Goal: Task Accomplishment & Management: Manage account settings

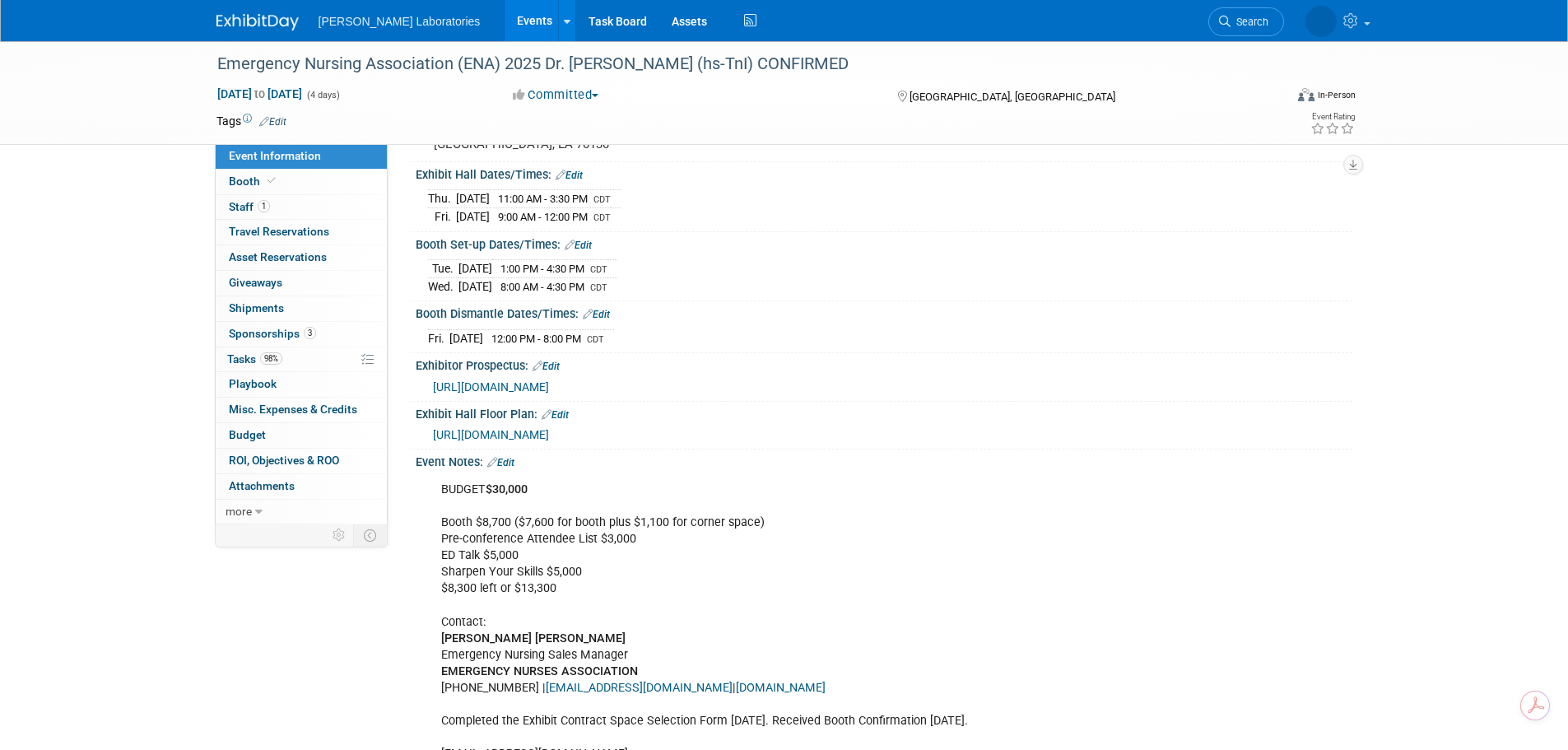
click at [505, 26] on link "Events" at bounding box center [534, 20] width 60 height 41
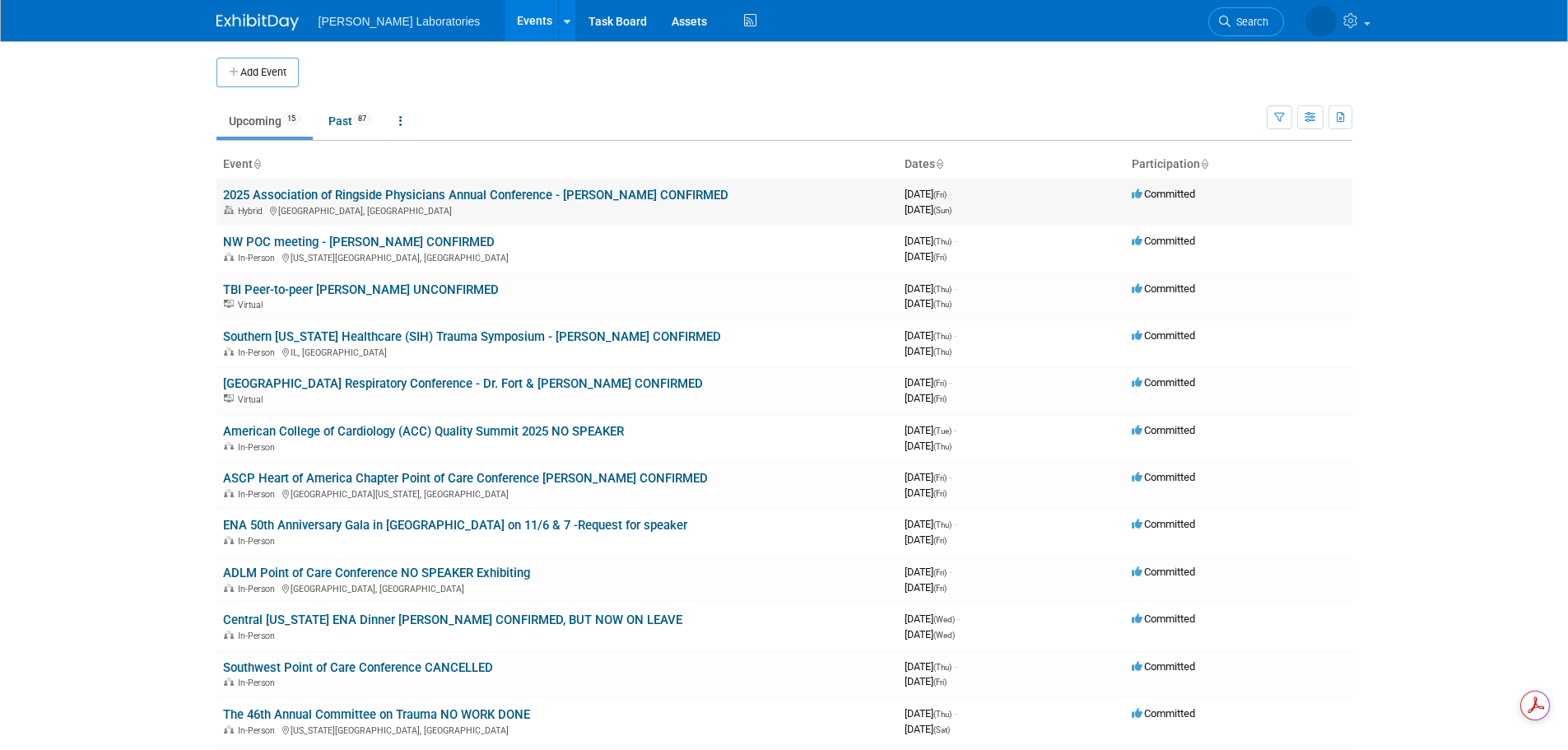
click at [378, 193] on link "2025 Association of Ringside Physicians Annual Conference - [PERSON_NAME] CONFI…" at bounding box center [476, 195] width 506 height 15
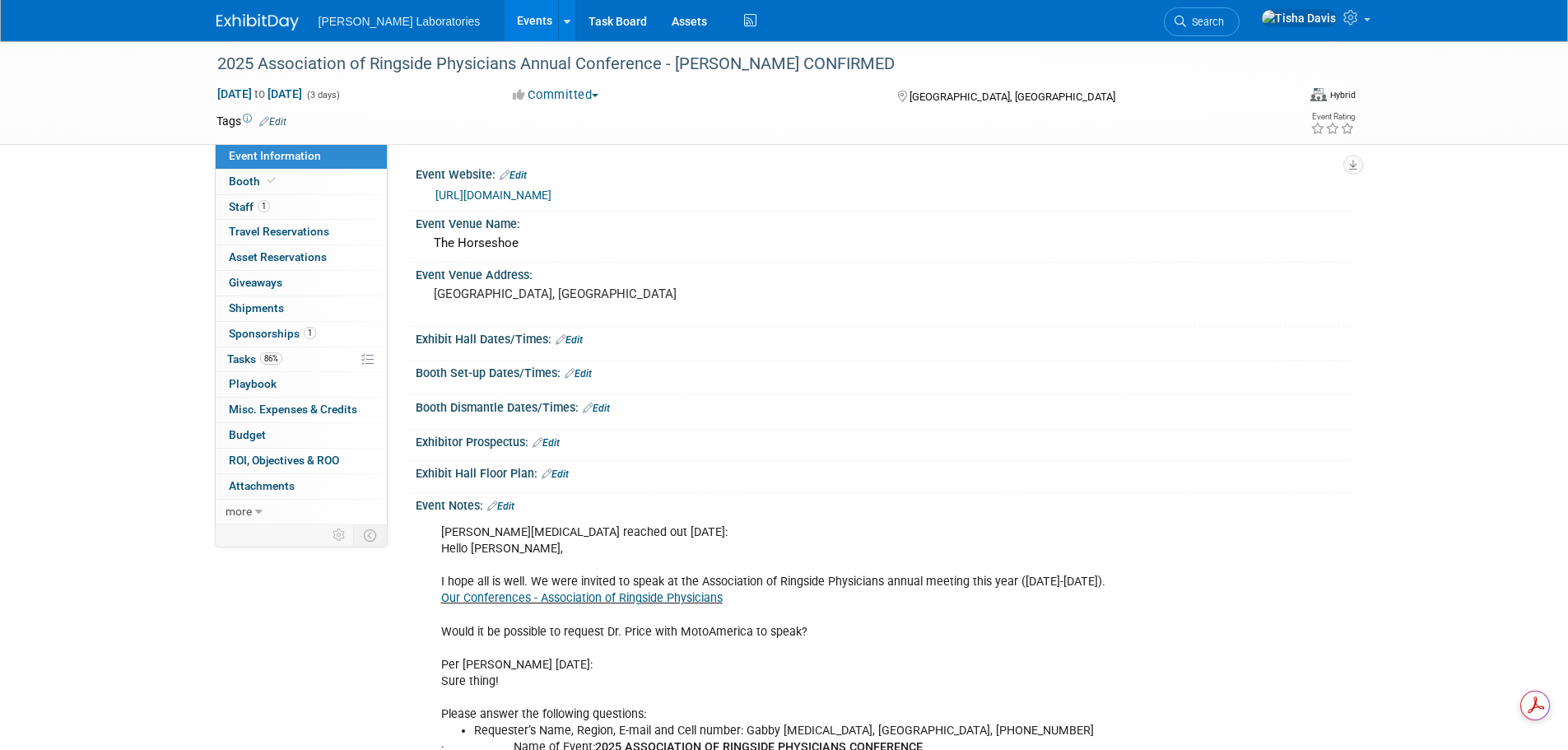
click at [513, 505] on link "Edit" at bounding box center [500, 506] width 27 height 11
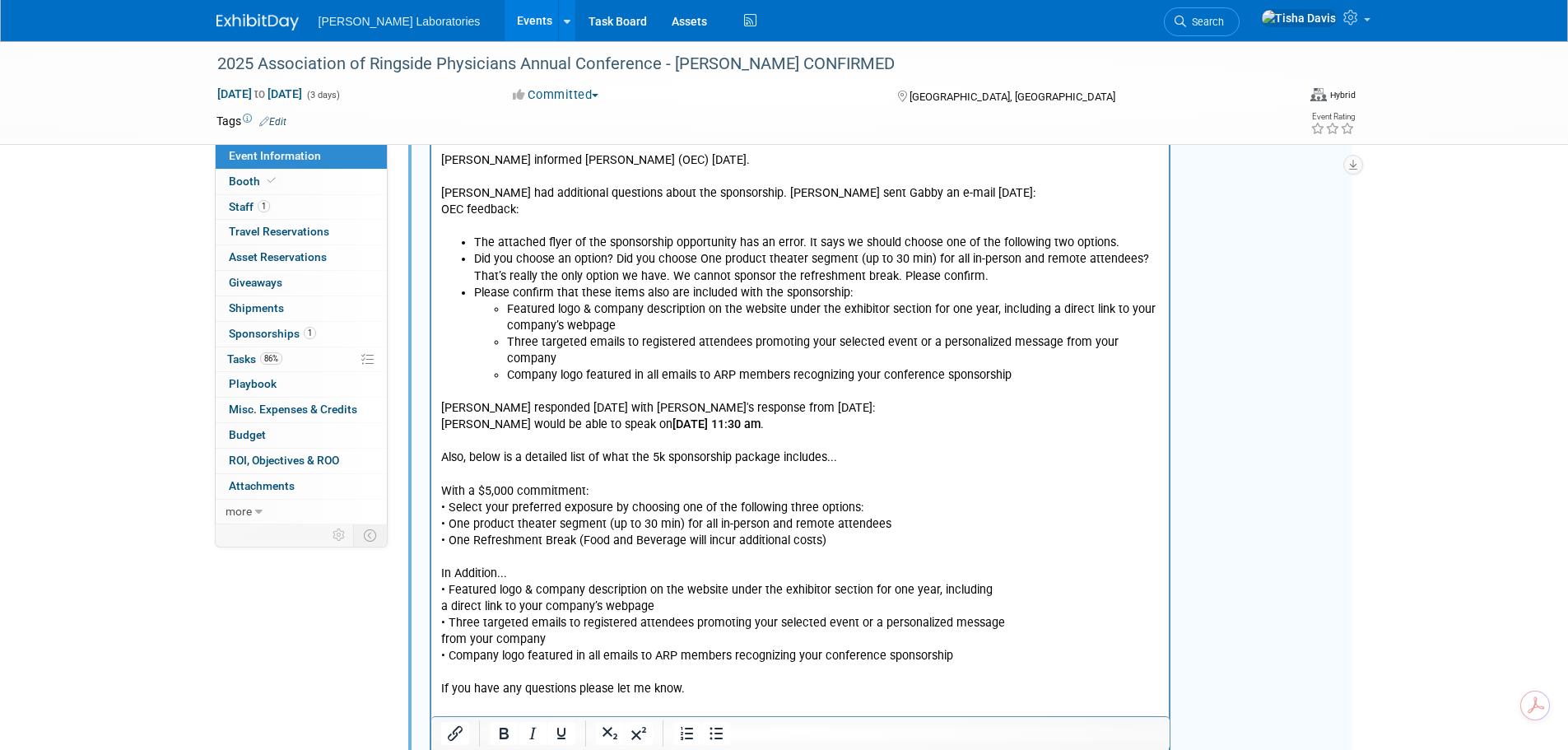
scroll to position [2387, 0]
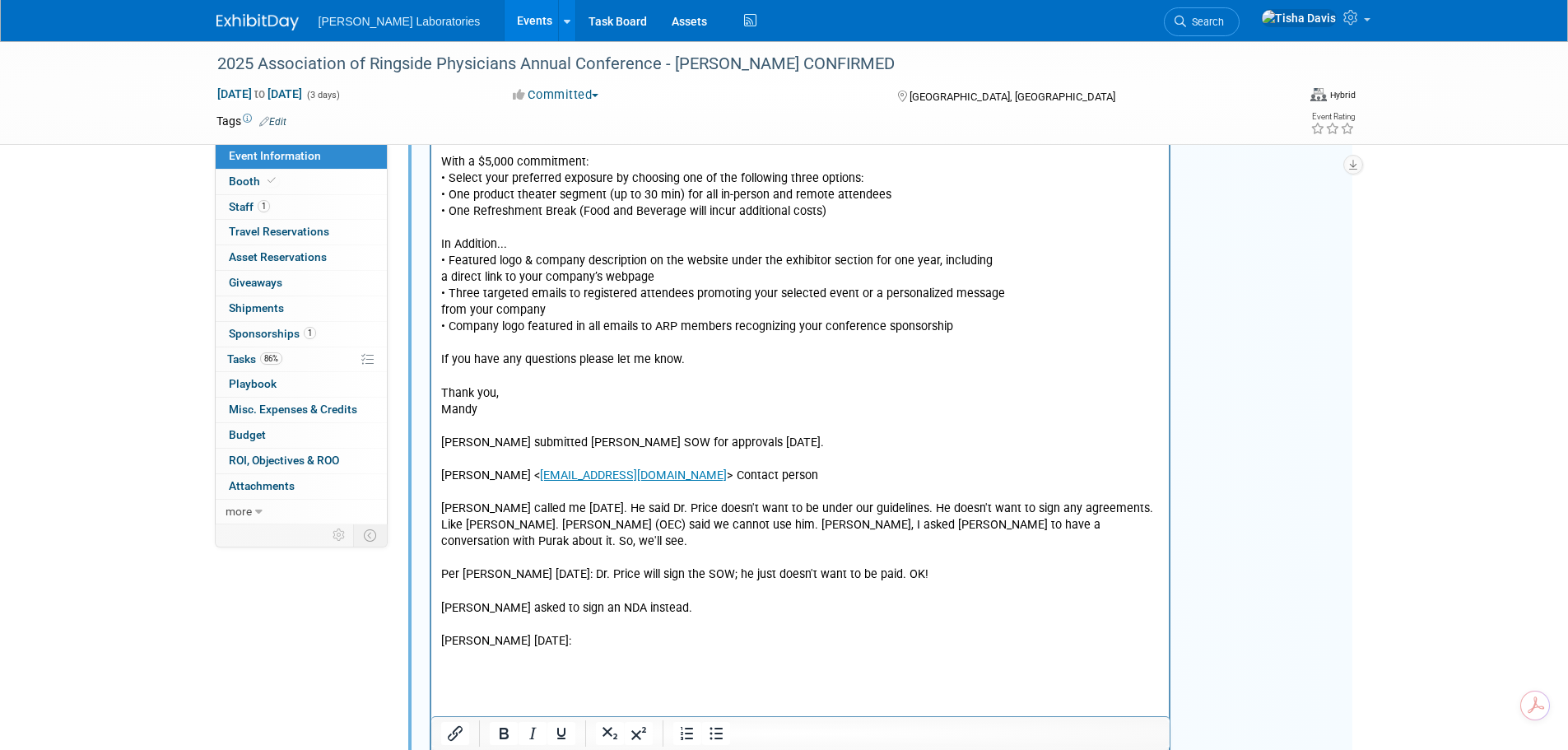
click at [636, 614] on p "[PERSON_NAME] responded [DATE] with [PERSON_NAME]'s response from [DATE]: [PERS…" at bounding box center [800, 443] width 719 height 777
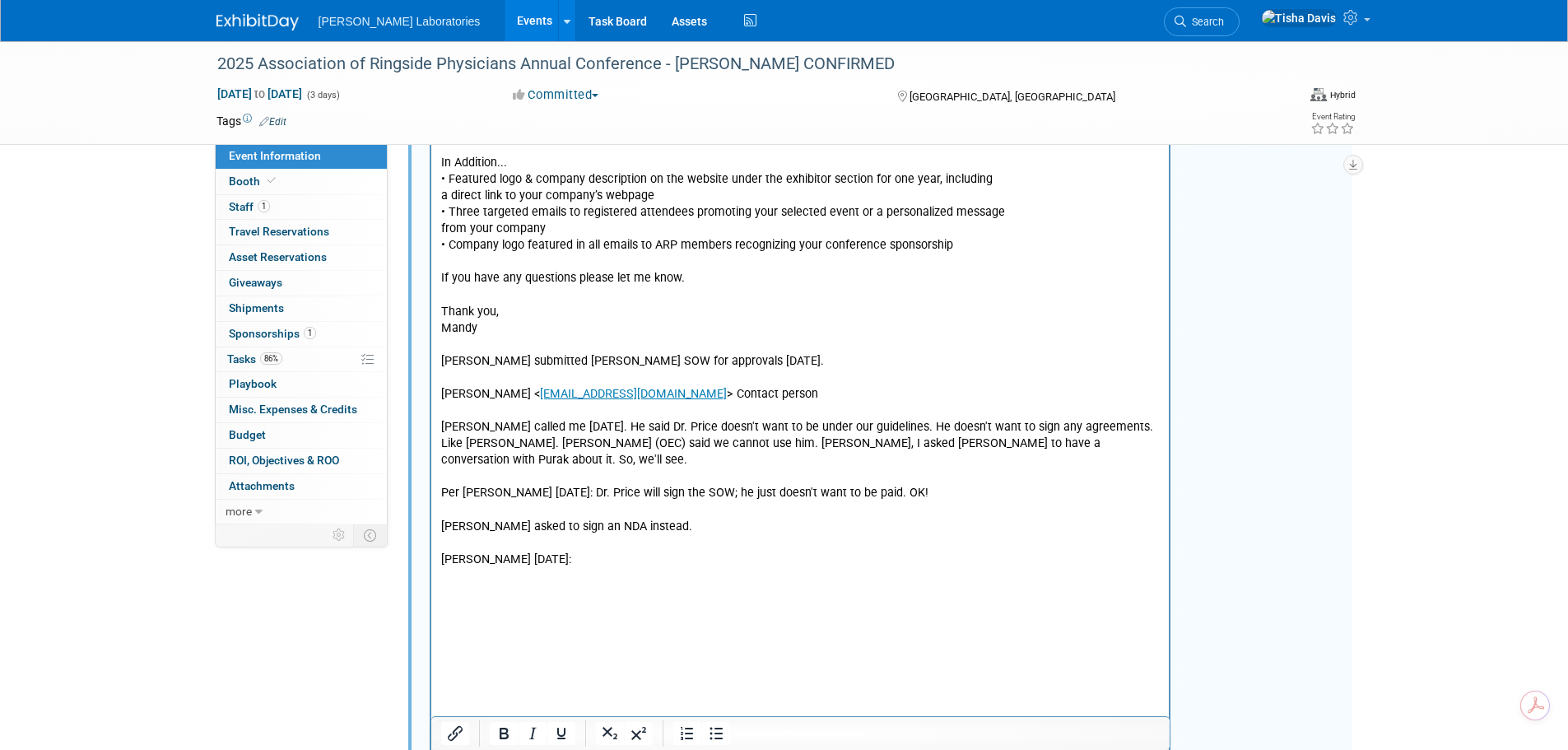
click at [456, 572] on p "[PERSON_NAME] responded [DATE] with [PERSON_NAME]'s response from [DATE]: [PERS…" at bounding box center [800, 362] width 719 height 777
click at [521, 551] on p "[PERSON_NAME] responded [DATE] with [PERSON_NAME]'s response from [DATE]: [PERS…" at bounding box center [800, 362] width 719 height 777
click at [522, 561] on p "[PERSON_NAME] responded [DATE] with [PERSON_NAME]'s response from [DATE]: [PERS…" at bounding box center [800, 362] width 719 height 777
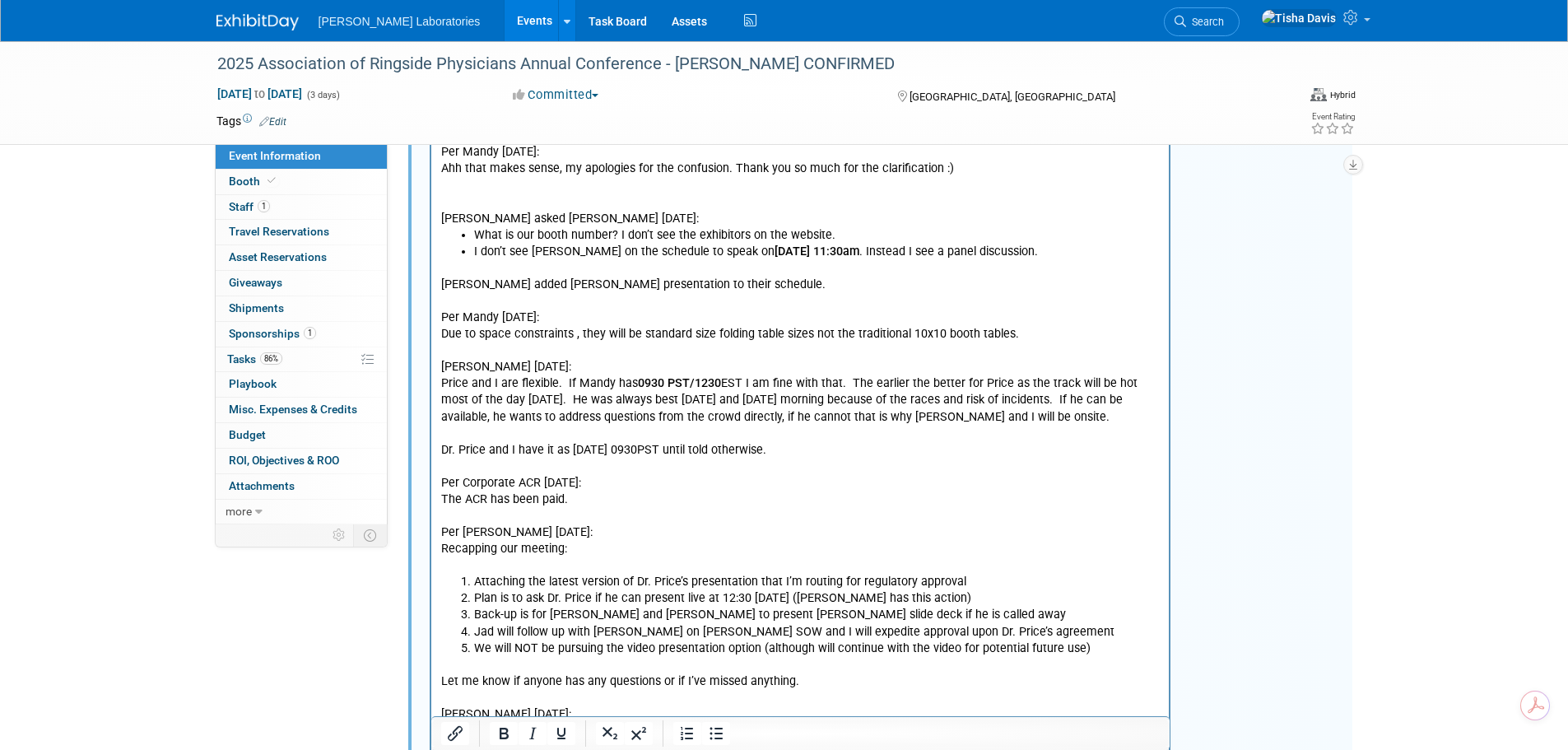
scroll to position [4315, 0]
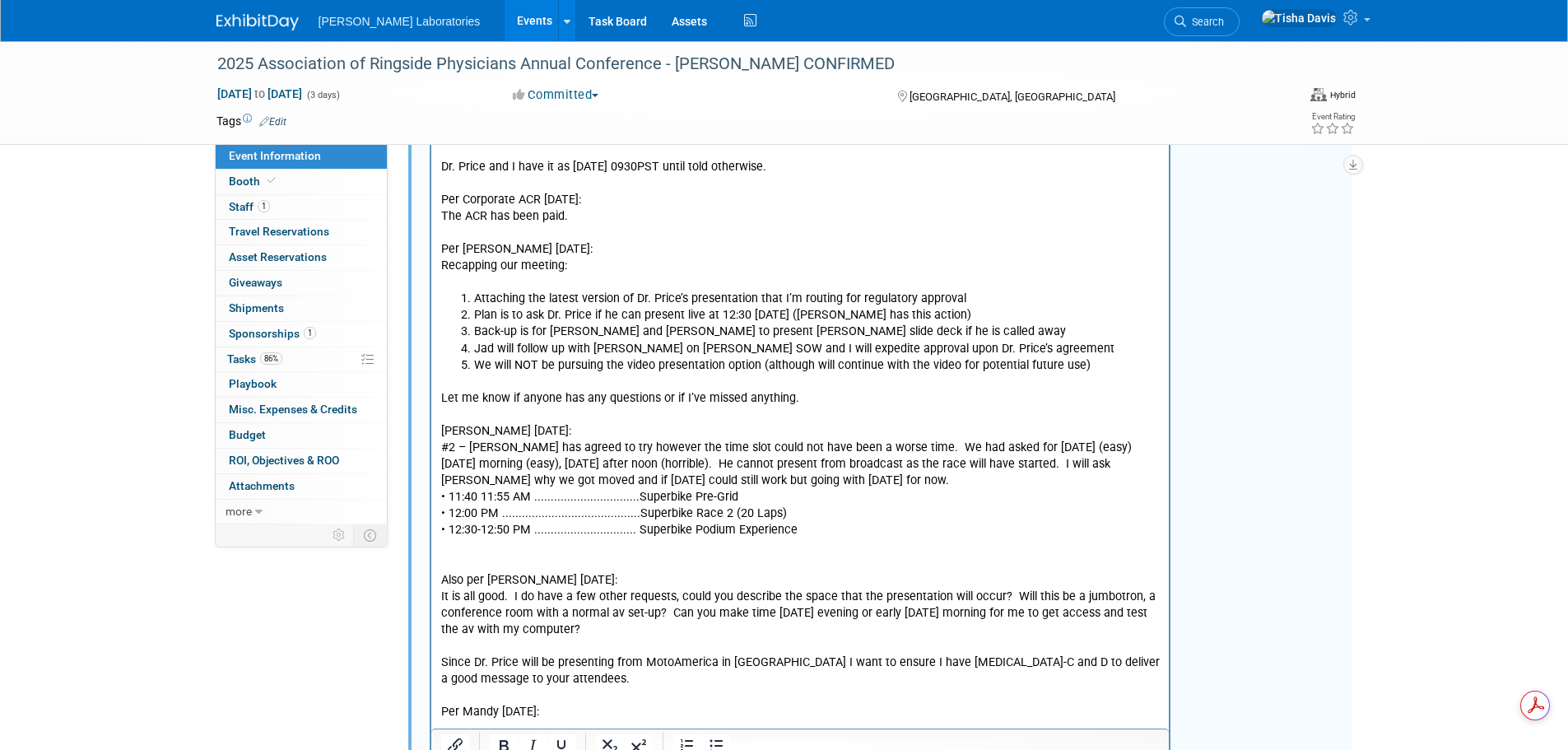
click at [521, 704] on p "Per Mandy [DATE]:" at bounding box center [800, 713] width 719 height 17
click at [534, 721] on p "Rich Text Area. Press ALT-0 for help." at bounding box center [800, 730] width 719 height 17
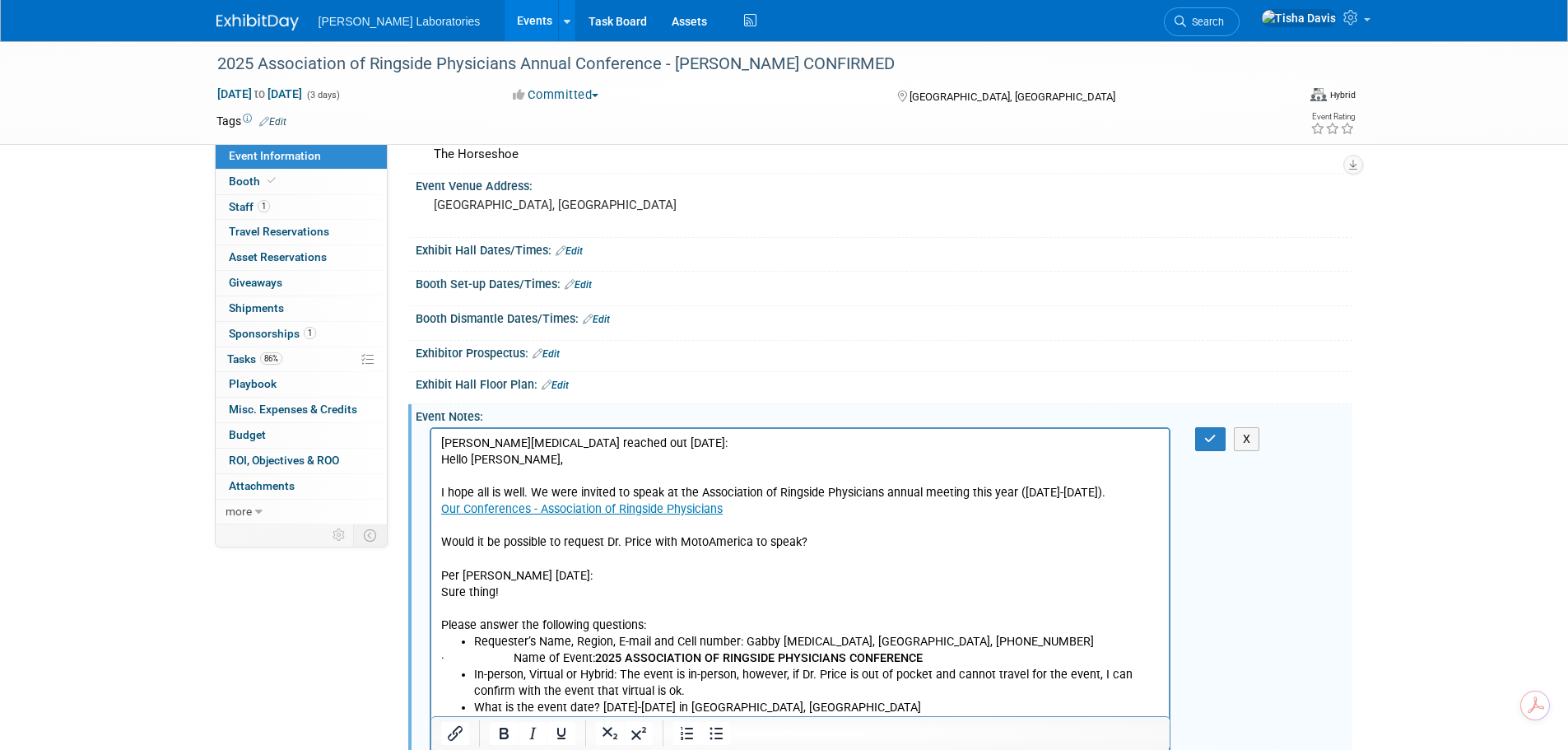
scroll to position [0, 0]
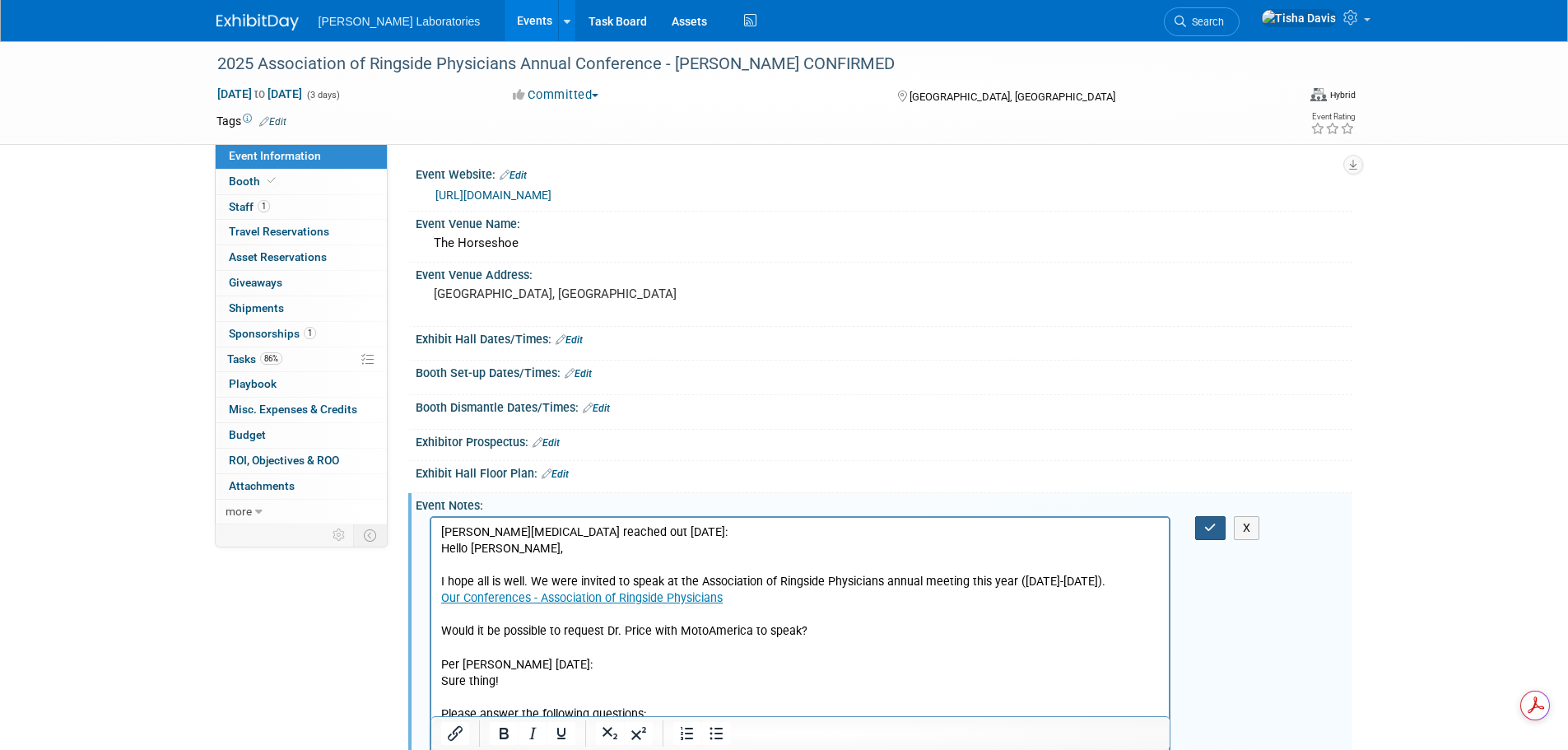
click at [1204, 527] on icon "button" at bounding box center [1209, 527] width 12 height 11
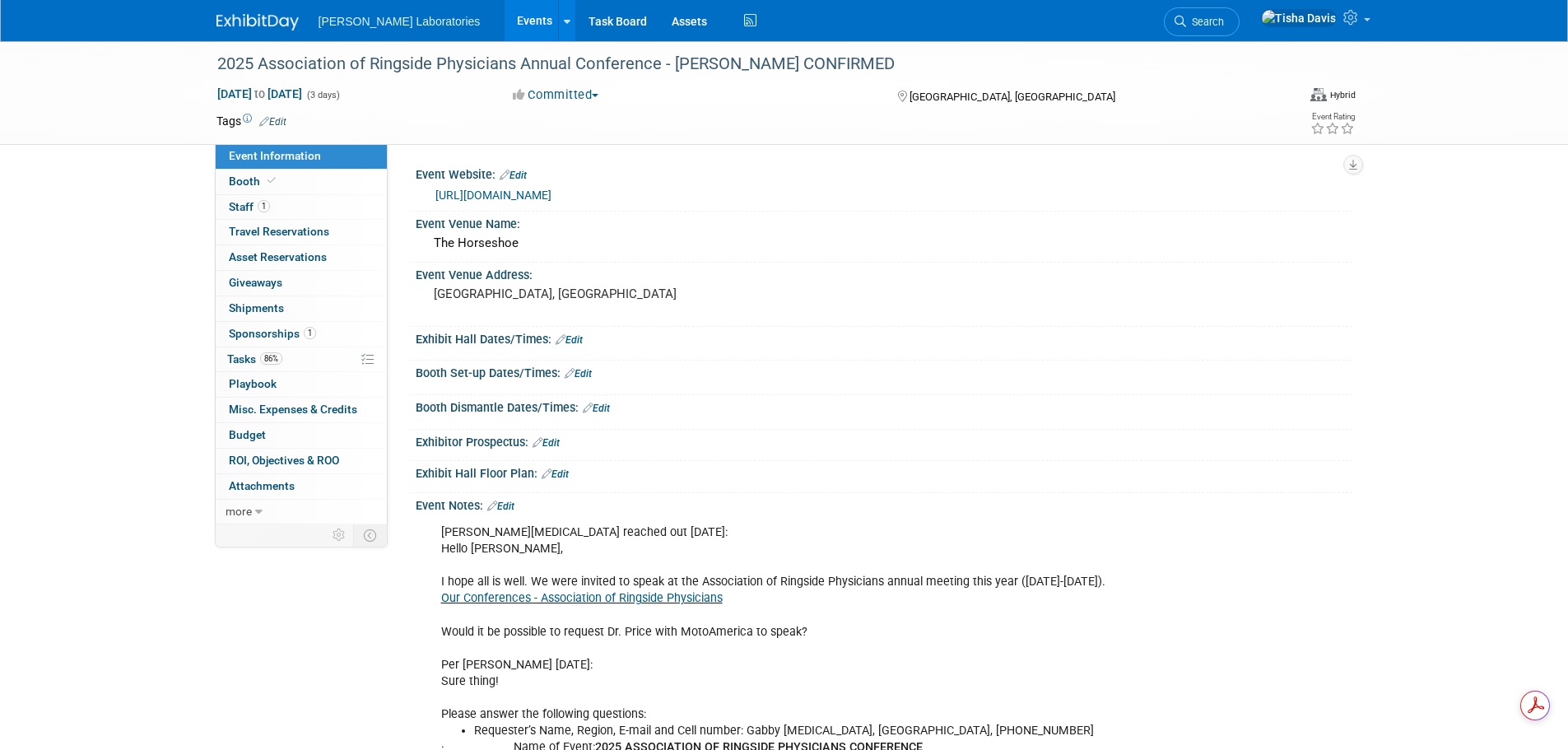
click at [514, 502] on link "Edit" at bounding box center [500, 506] width 27 height 11
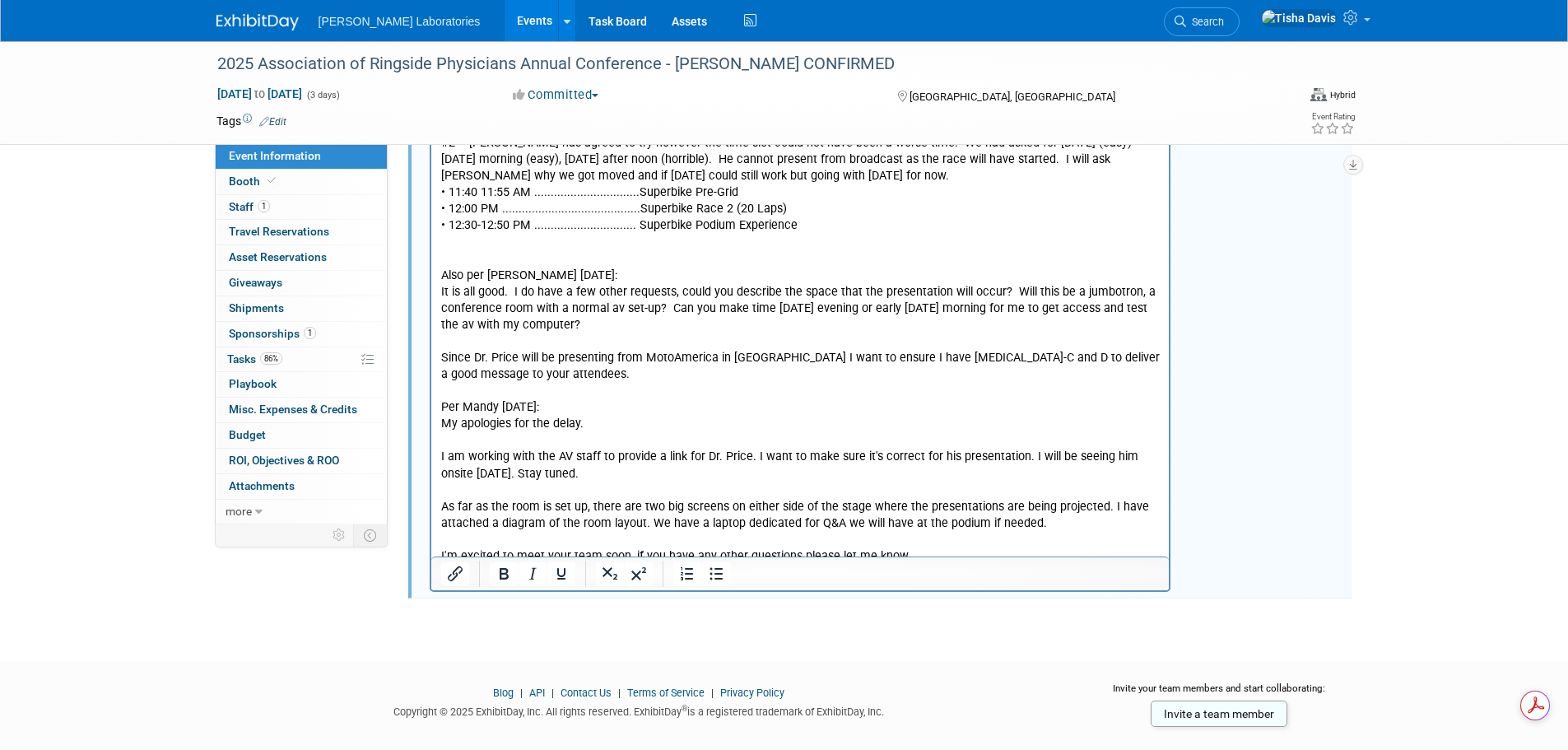
scroll to position [4646, 0]
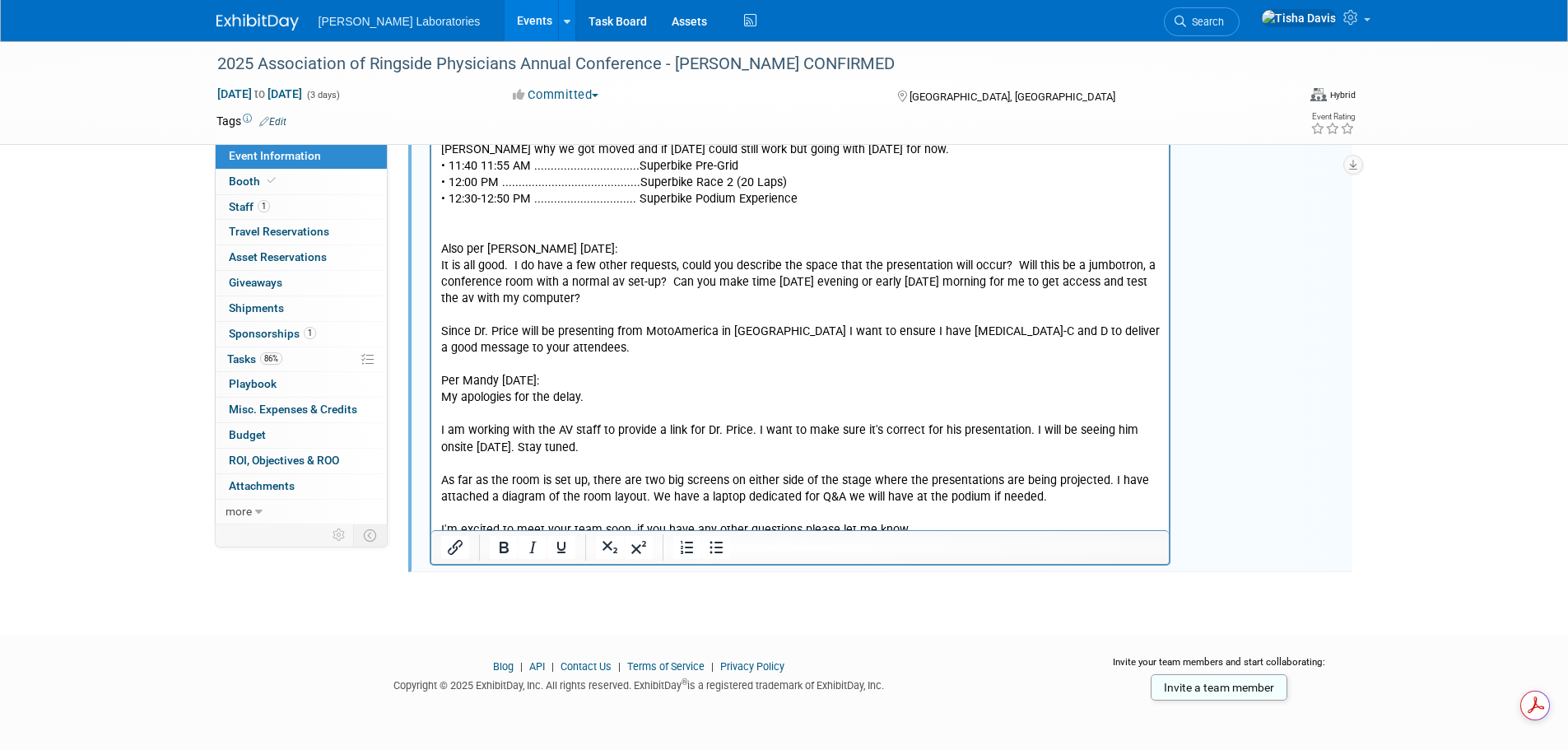
click at [924, 476] on p "Let me know if anyone has any questions or if I’ve missed anything. [PERSON_NAM…" at bounding box center [800, 291] width 719 height 495
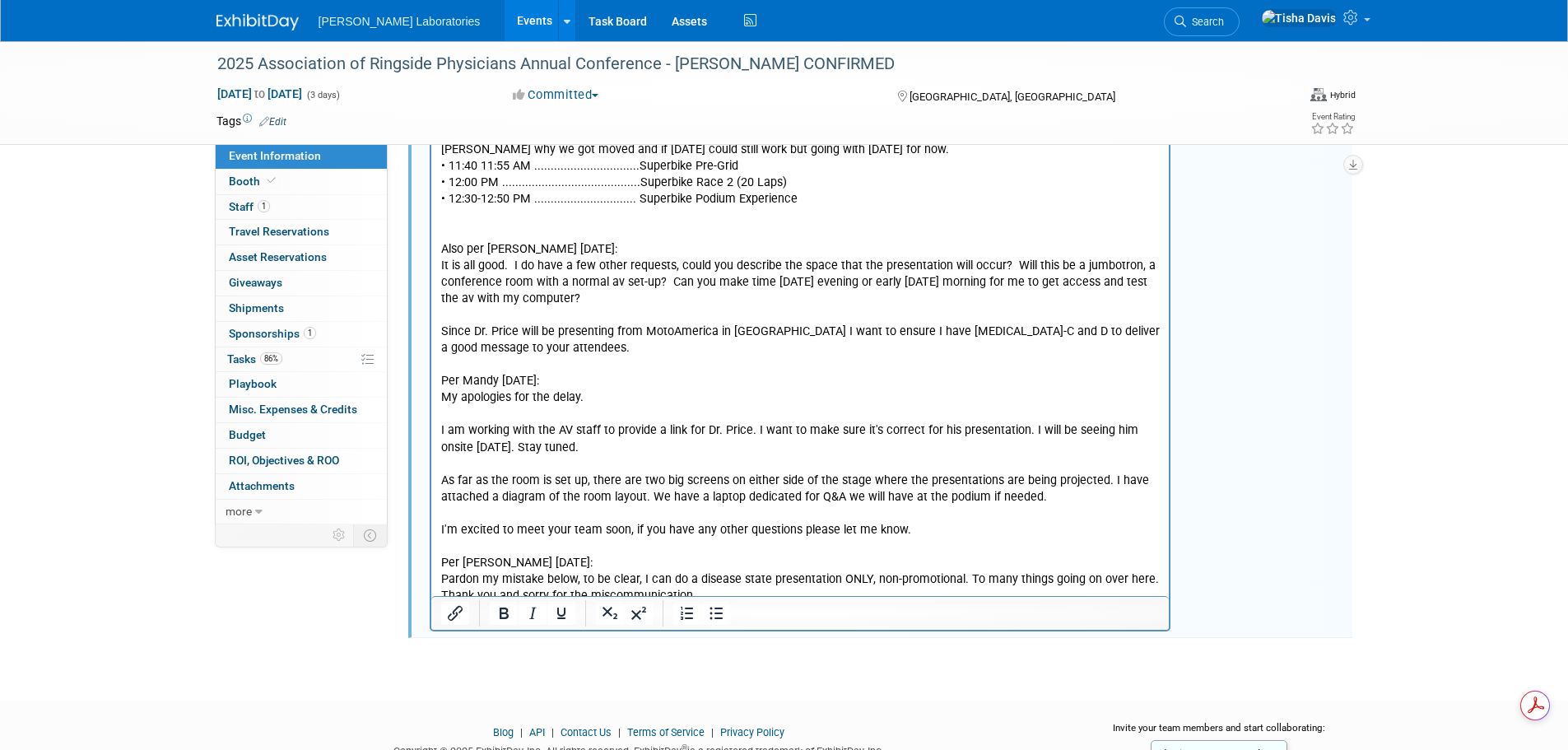
click at [797, 572] on p "Pardon my mistake below, to be clear, I can do a disease state presentation ONL…" at bounding box center [800, 587] width 719 height 33
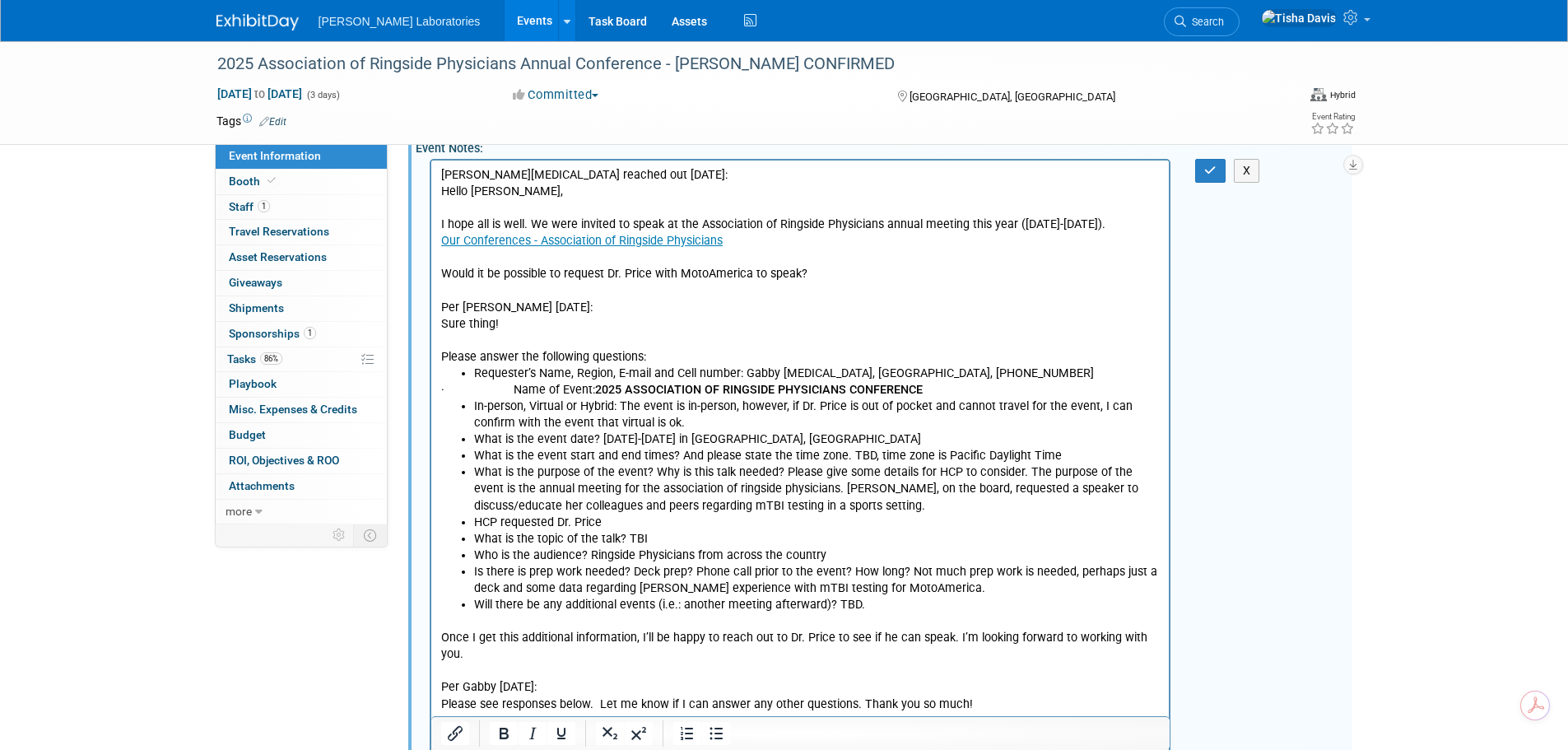
scroll to position [192, 0]
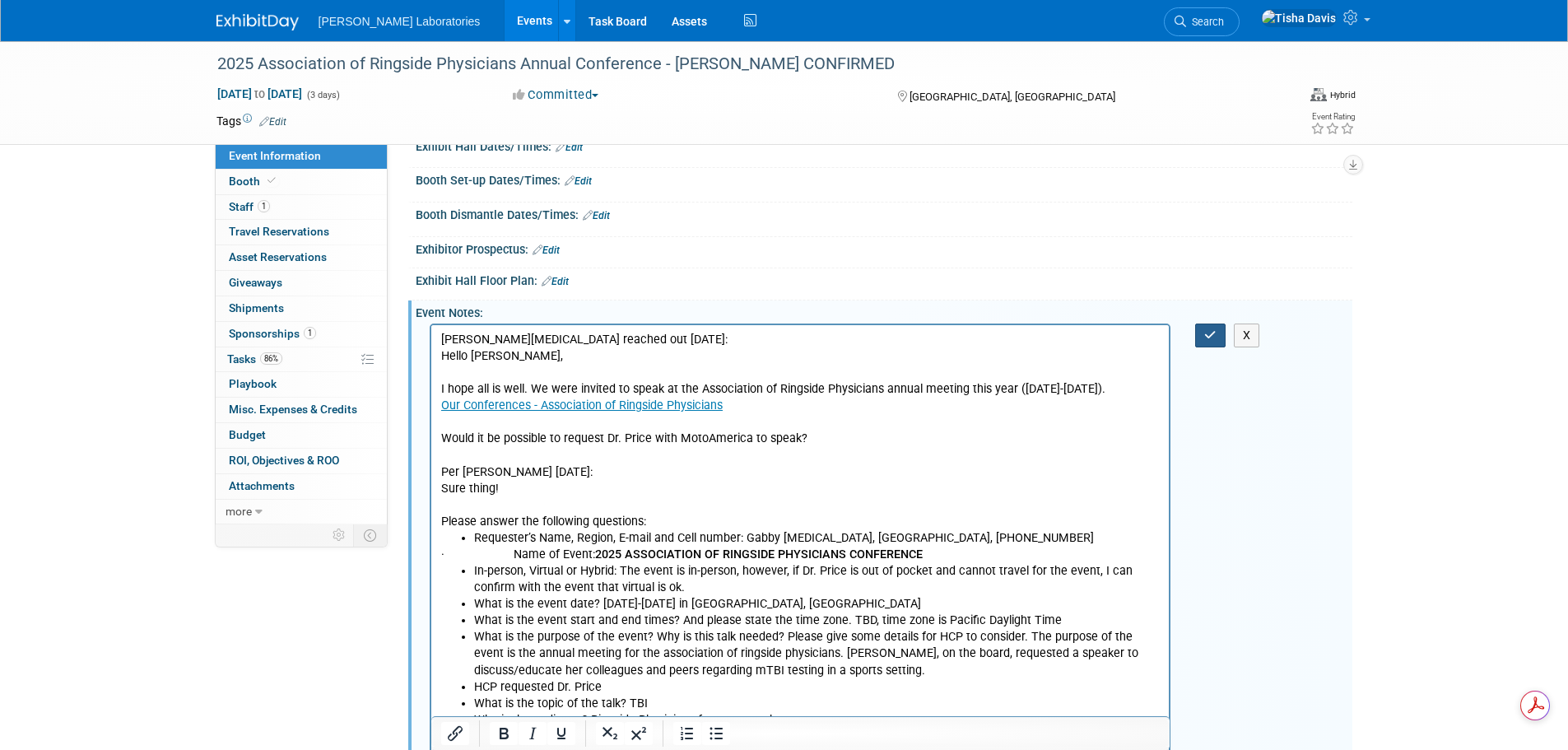
click at [1204, 336] on icon "button" at bounding box center [1209, 335] width 12 height 11
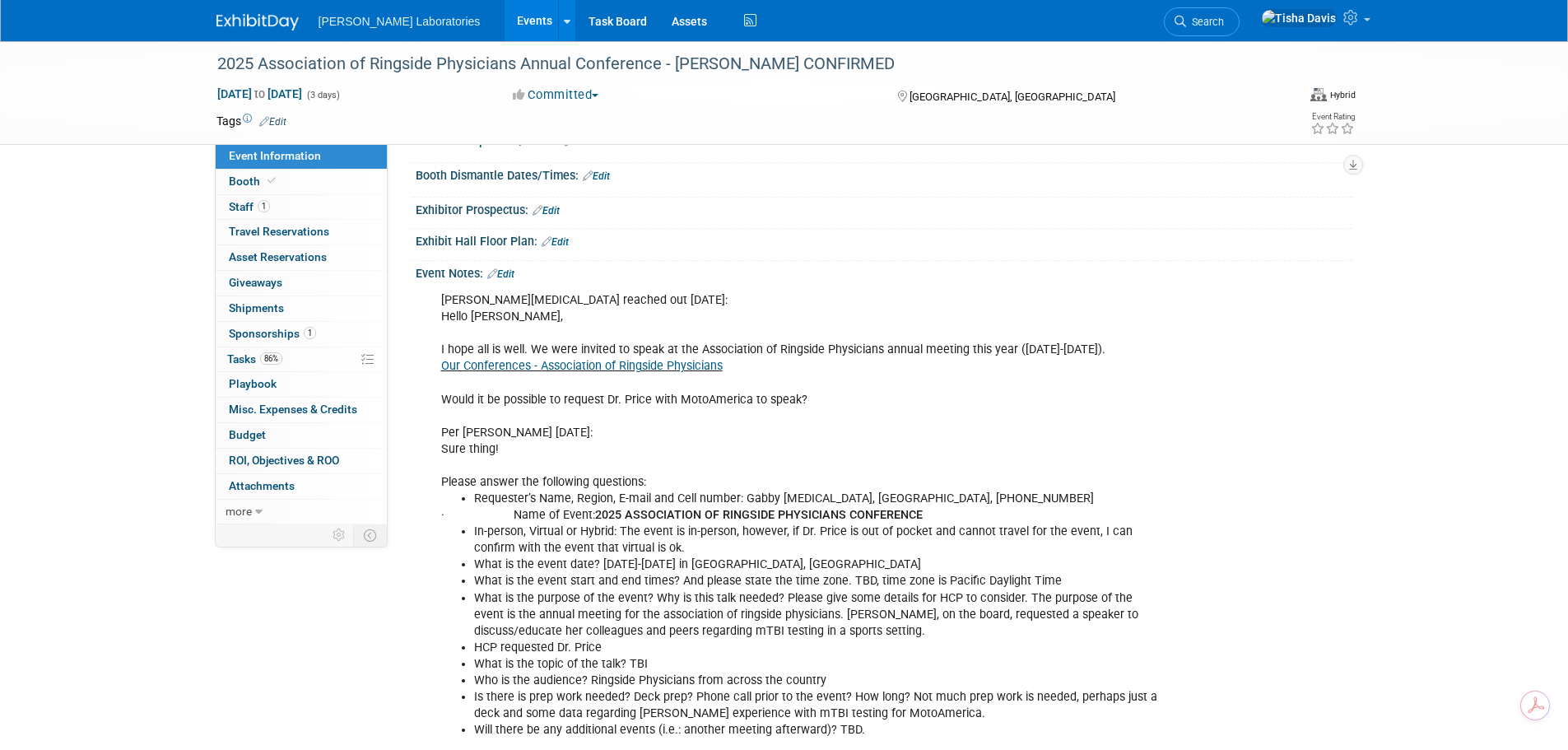
scroll to position [125, 0]
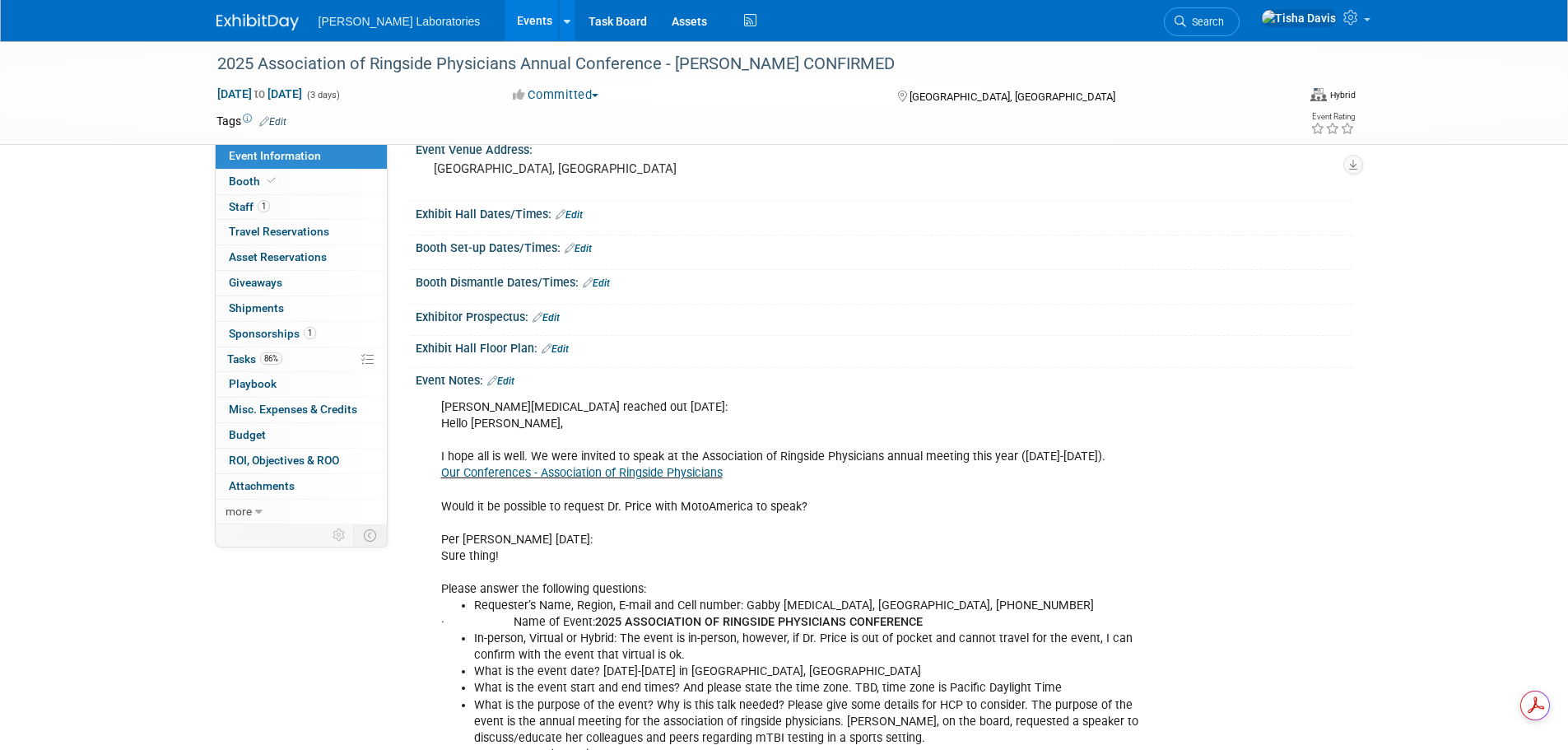
drag, startPoint x: 514, startPoint y: 379, endPoint x: 611, endPoint y: 381, distance: 97.0
click at [514, 379] on link "Edit" at bounding box center [500, 381] width 27 height 11
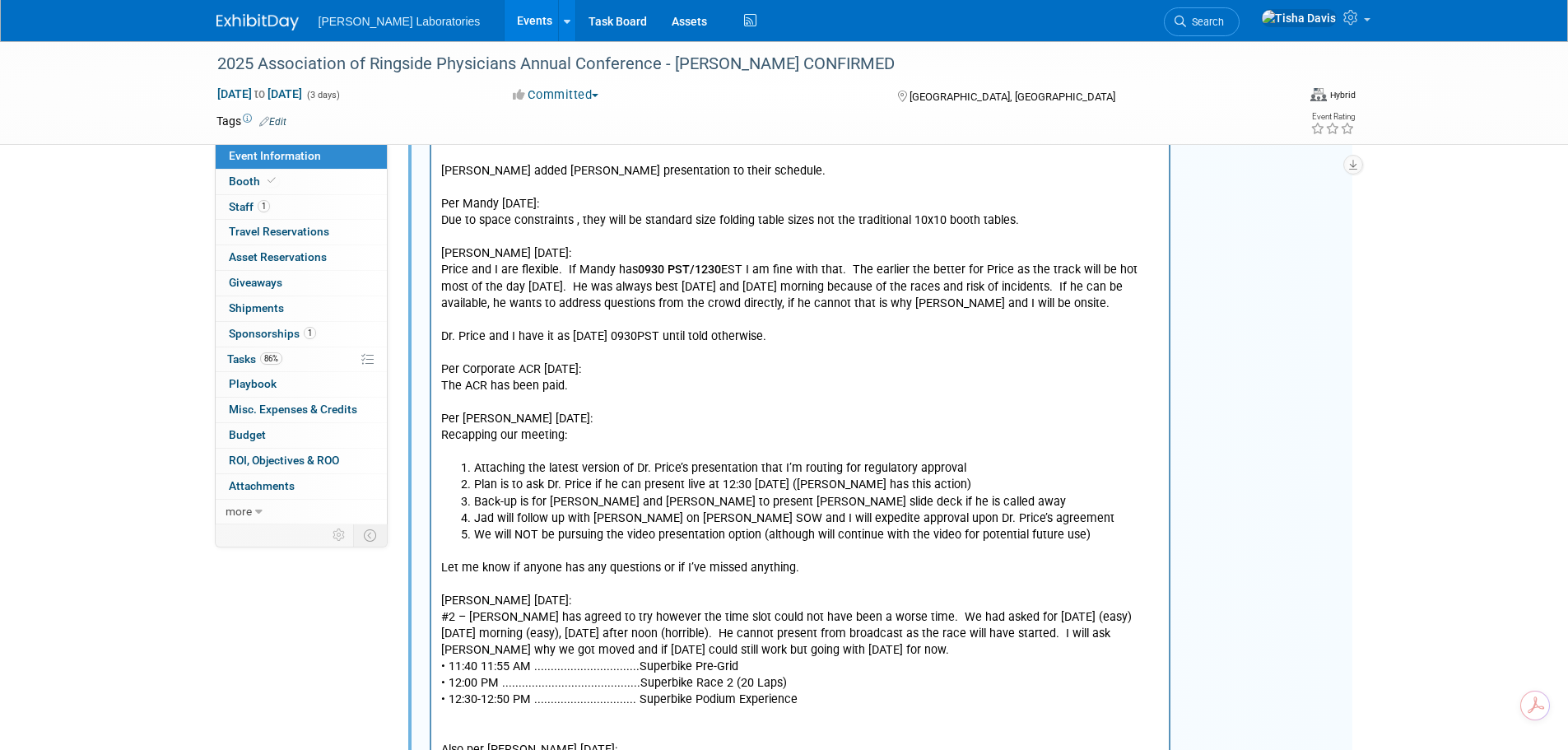
scroll to position [4795, 0]
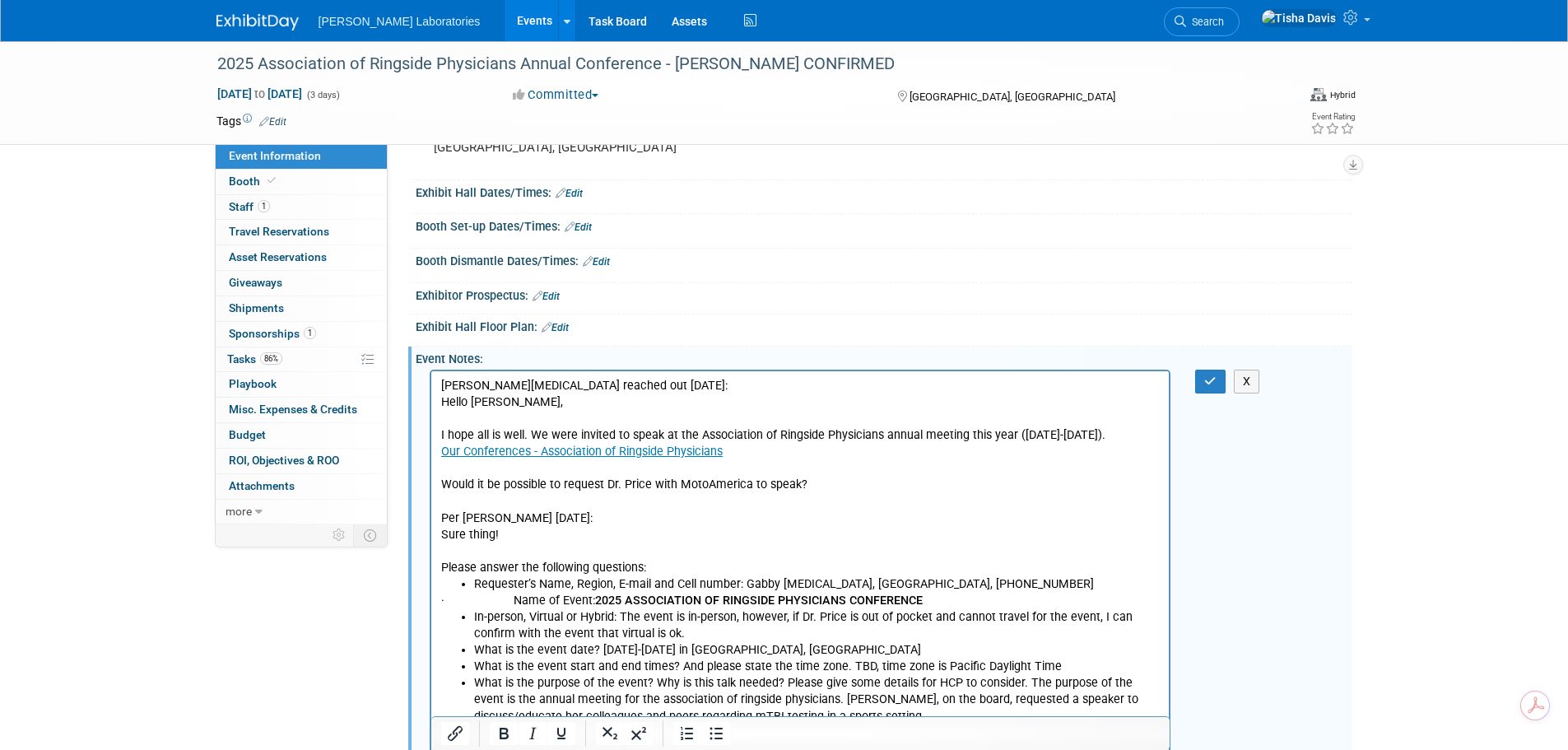
scroll to position [22, 0]
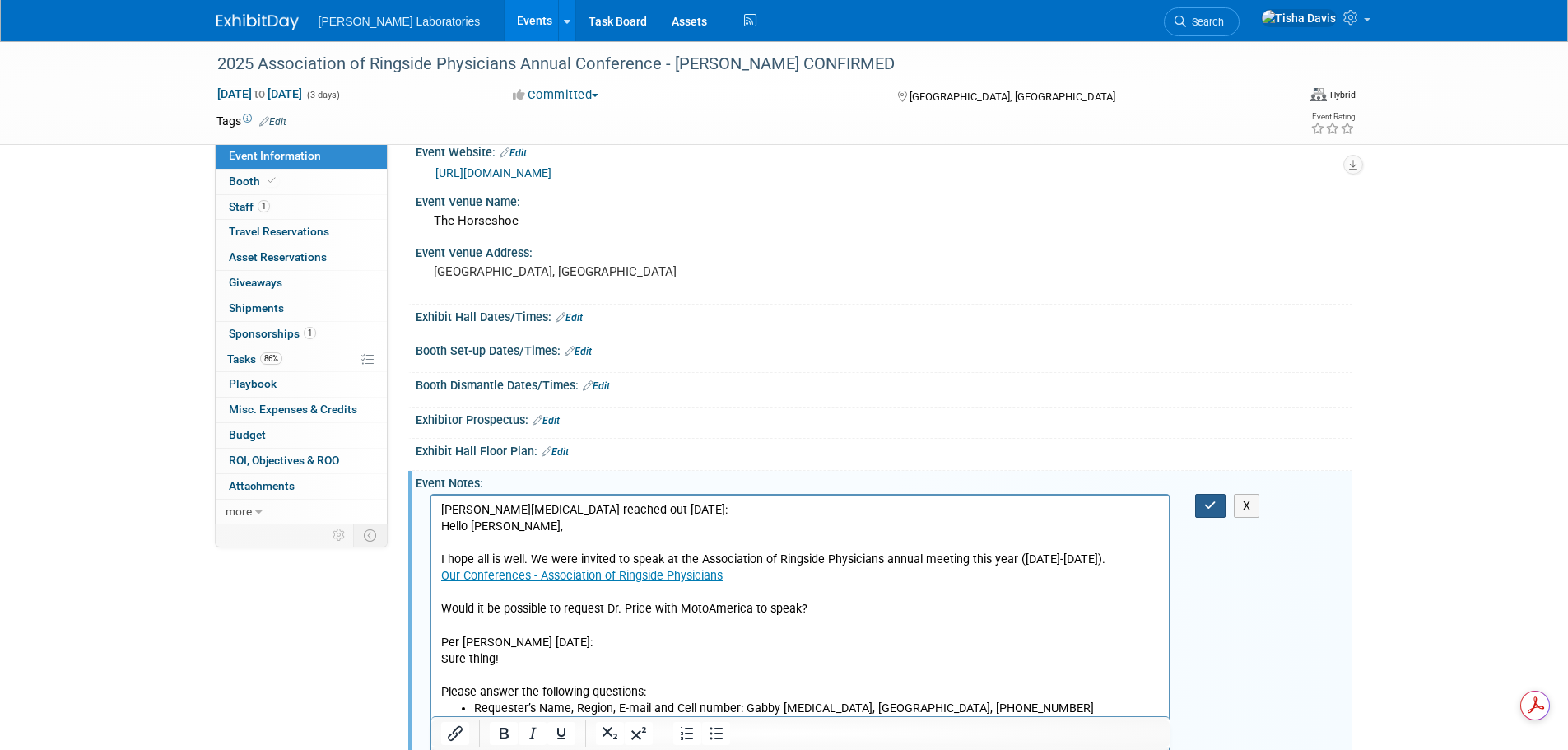
click at [1208, 500] on icon "button" at bounding box center [1209, 505] width 12 height 11
